Goal: Task Accomplishment & Management: Use online tool/utility

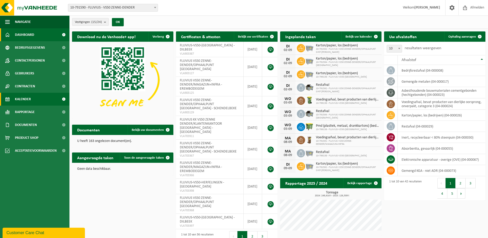
click at [24, 97] on span "Kalender" at bounding box center [23, 99] width 16 height 13
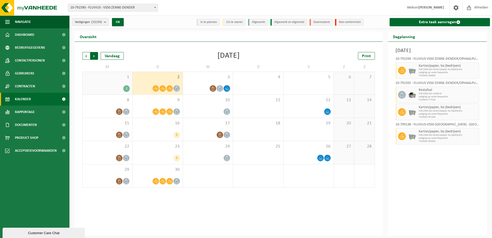
click at [86, 56] on span "Vorige" at bounding box center [86, 56] width 8 height 8
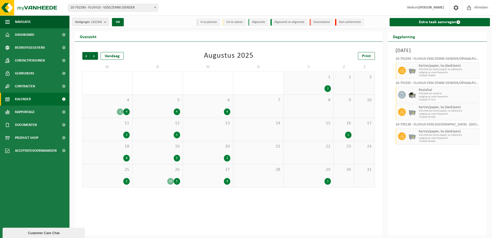
click at [158, 131] on div "12 5" at bounding box center [157, 129] width 50 height 23
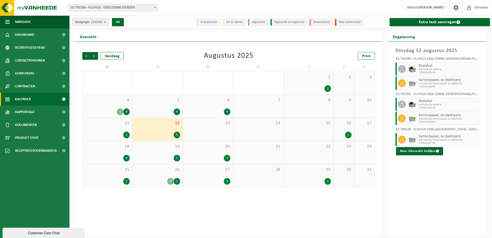
click at [153, 172] on span "26" at bounding box center [157, 170] width 45 height 6
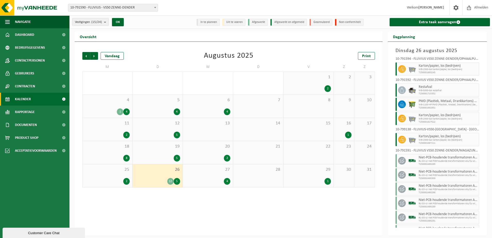
click at [103, 168] on span "25" at bounding box center [107, 170] width 45 height 6
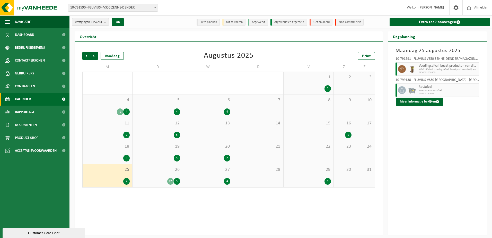
click at [109, 152] on div "18 8" at bounding box center [108, 152] width 50 height 23
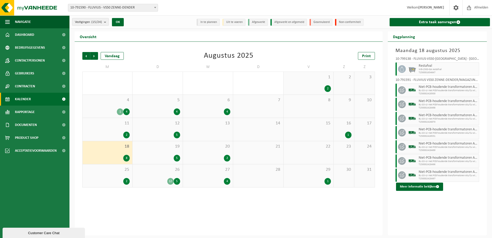
click at [107, 106] on div "4 1 4" at bounding box center [108, 106] width 50 height 23
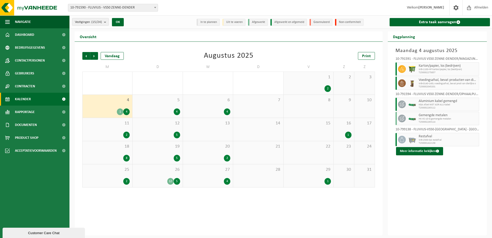
click at [120, 112] on div "1" at bounding box center [120, 111] width 6 height 7
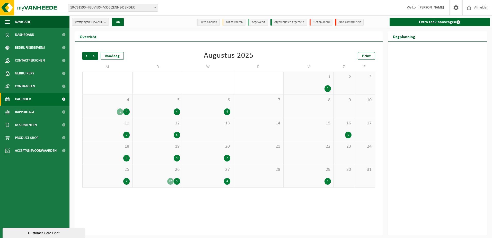
click at [126, 111] on div "4" at bounding box center [126, 111] width 6 height 7
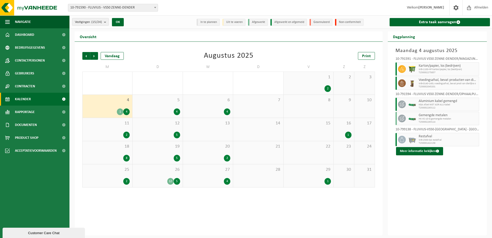
click at [345, 132] on div "1" at bounding box center [343, 134] width 15 height 7
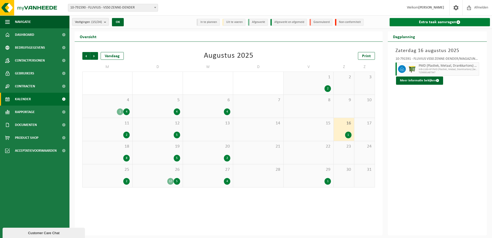
click at [429, 22] on link "Extra taak aanvragen" at bounding box center [439, 22] width 101 height 8
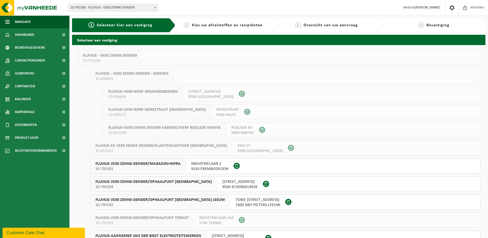
click at [126, 165] on span "FLUVIUS VS50 ZENNE-DENDER/MAGAZIJN+INFRA" at bounding box center [137, 163] width 85 height 5
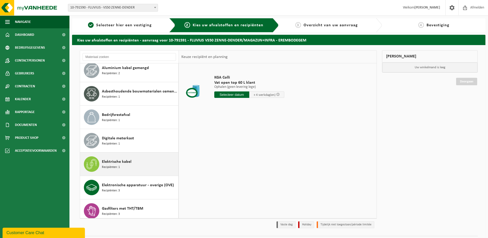
scroll to position [26, 0]
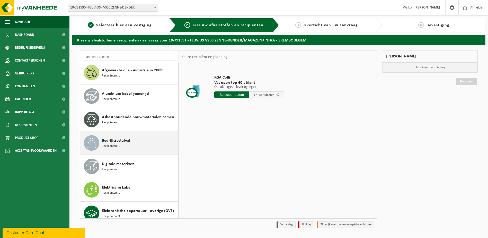
click at [114, 146] on span "Recipiënten: 1" at bounding box center [111, 146] width 18 height 5
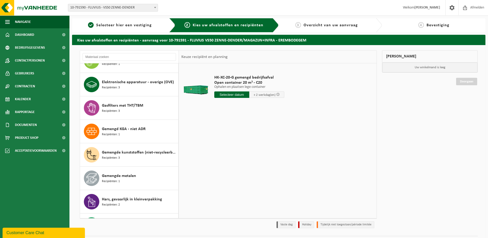
scroll to position [180, 0]
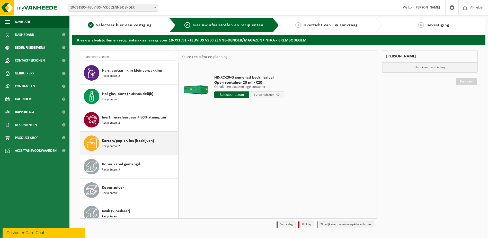
click at [122, 142] on span "Karton/papier, los (bedrijven)" at bounding box center [128, 141] width 52 height 6
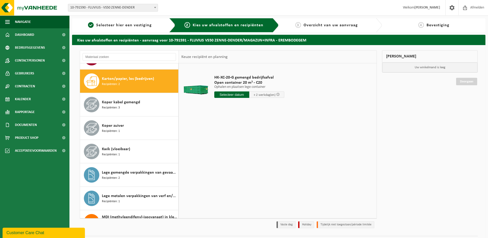
scroll to position [351, 0]
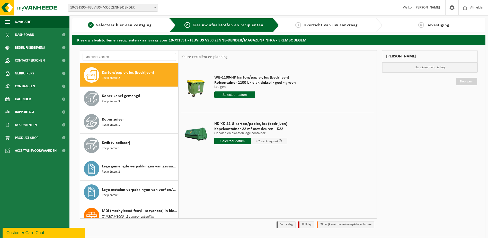
click at [238, 93] on input "text" at bounding box center [234, 94] width 41 height 6
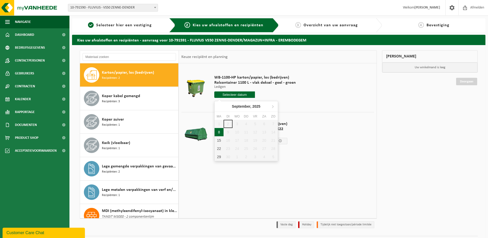
click at [217, 133] on div "8" at bounding box center [219, 132] width 9 height 8
type input "Van [DATE]"
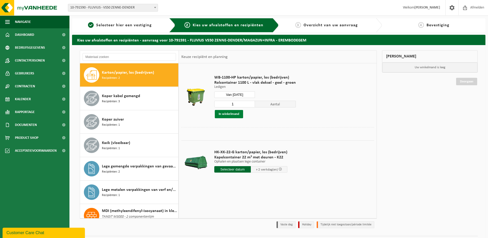
click at [229, 114] on button "In winkelmand" at bounding box center [229, 114] width 28 height 8
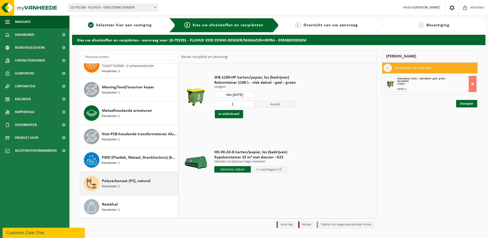
scroll to position [531, 0]
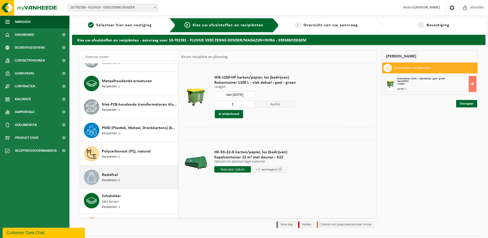
click at [118, 175] on div "Restafval Recipiënten: 1" at bounding box center [139, 176] width 75 height 15
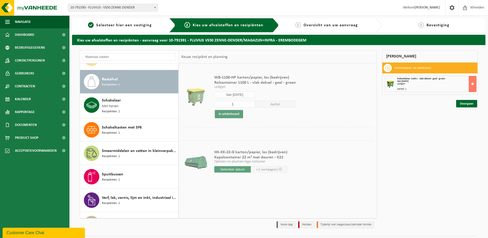
scroll to position [633, 0]
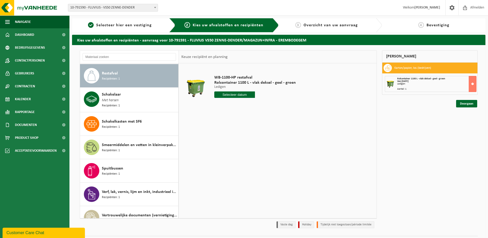
click at [231, 94] on input "text" at bounding box center [234, 94] width 41 height 6
click at [218, 130] on div "8" at bounding box center [219, 132] width 9 height 8
type input "Van 2025-09-08"
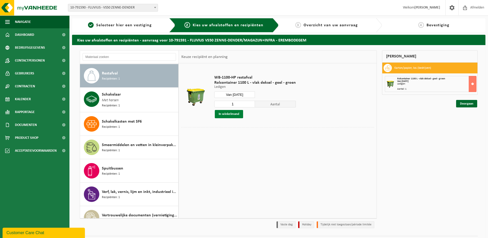
click at [229, 113] on button "In winkelmand" at bounding box center [229, 114] width 28 height 8
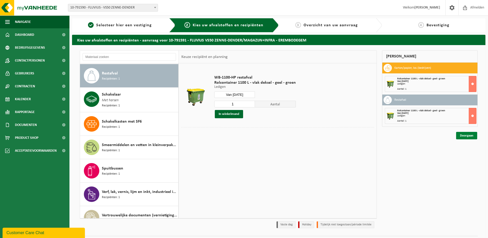
click at [473, 136] on link "Doorgaan" at bounding box center [466, 135] width 21 height 7
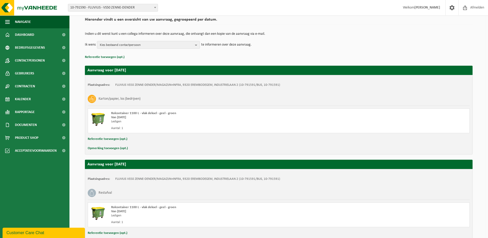
scroll to position [77, 0]
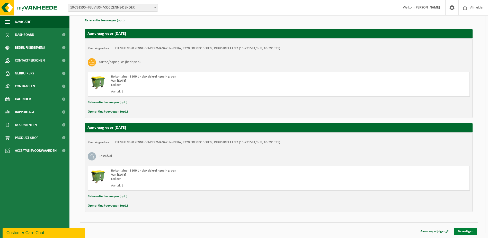
click at [467, 231] on link "Bevestigen" at bounding box center [465, 230] width 23 height 7
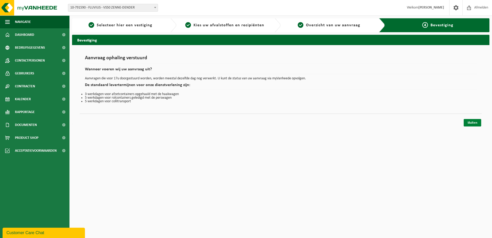
click at [474, 125] on link "Sluiten" at bounding box center [472, 122] width 17 height 7
